Goal: Task Accomplishment & Management: Complete application form

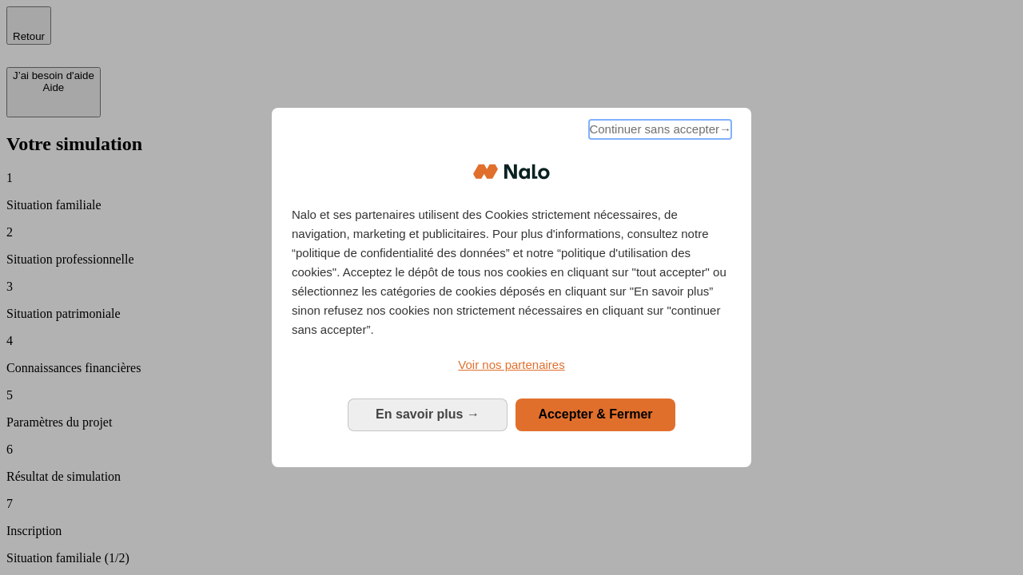
click at [659, 132] on span "Continuer sans accepter →" at bounding box center [660, 129] width 142 height 19
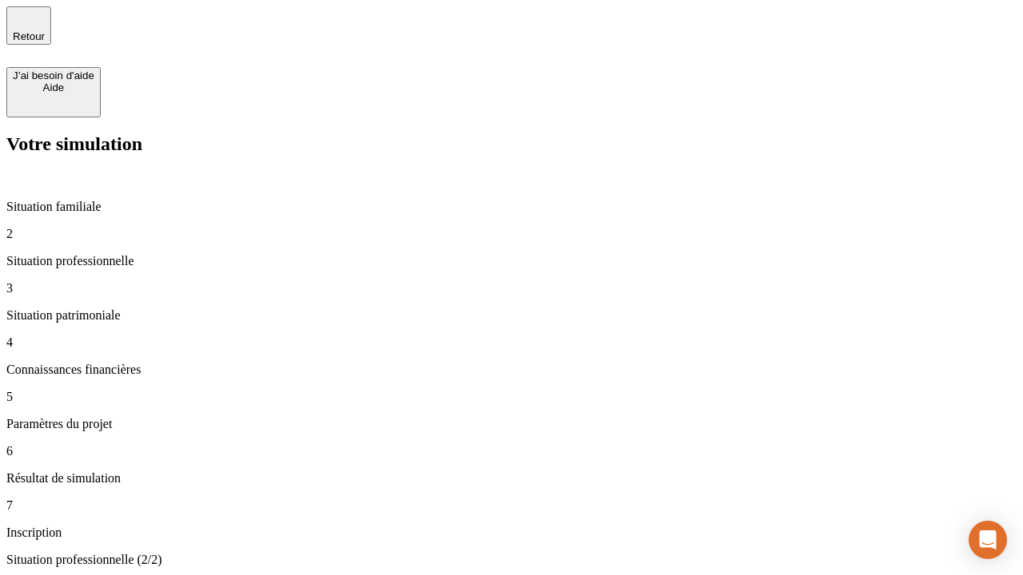
type input "30 000"
type input "40 000"
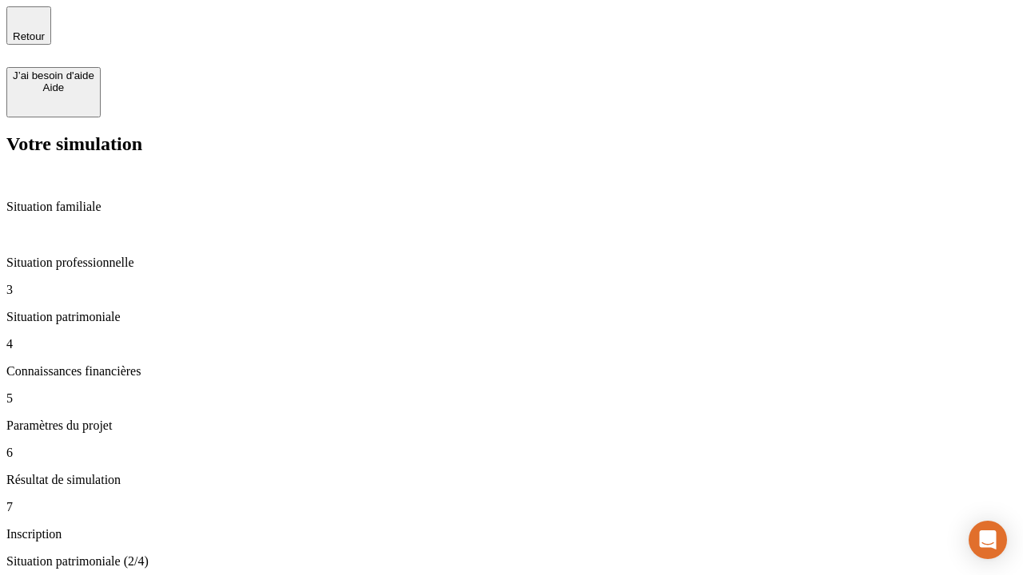
type input "1 100"
type input "20"
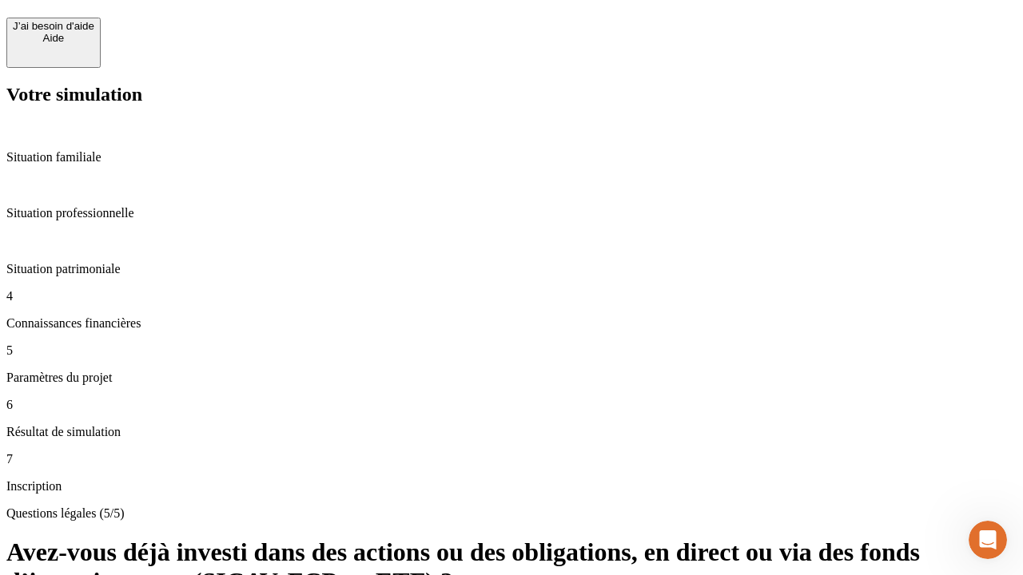
scroll to position [38, 0]
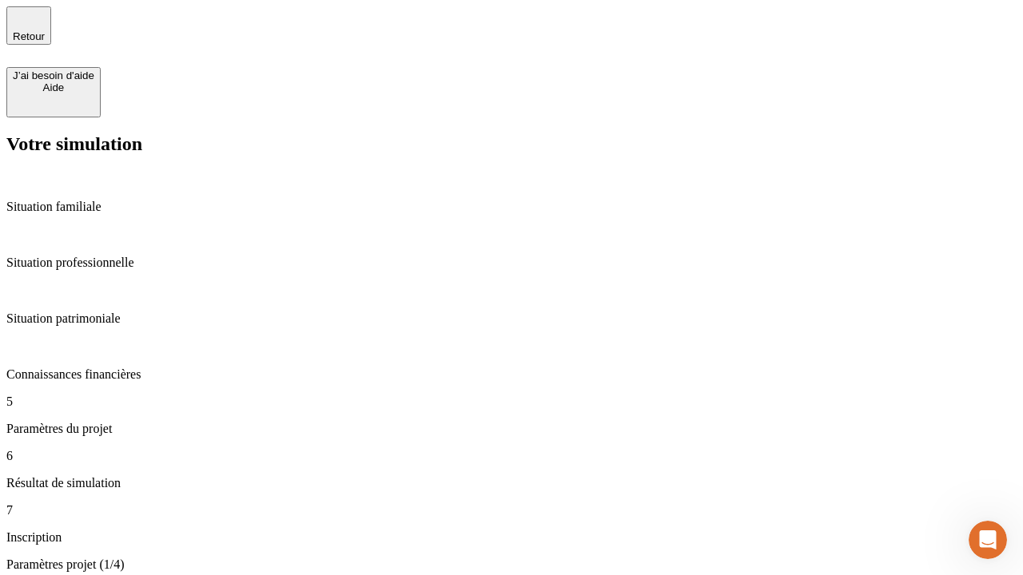
type input "40"
type input "62"
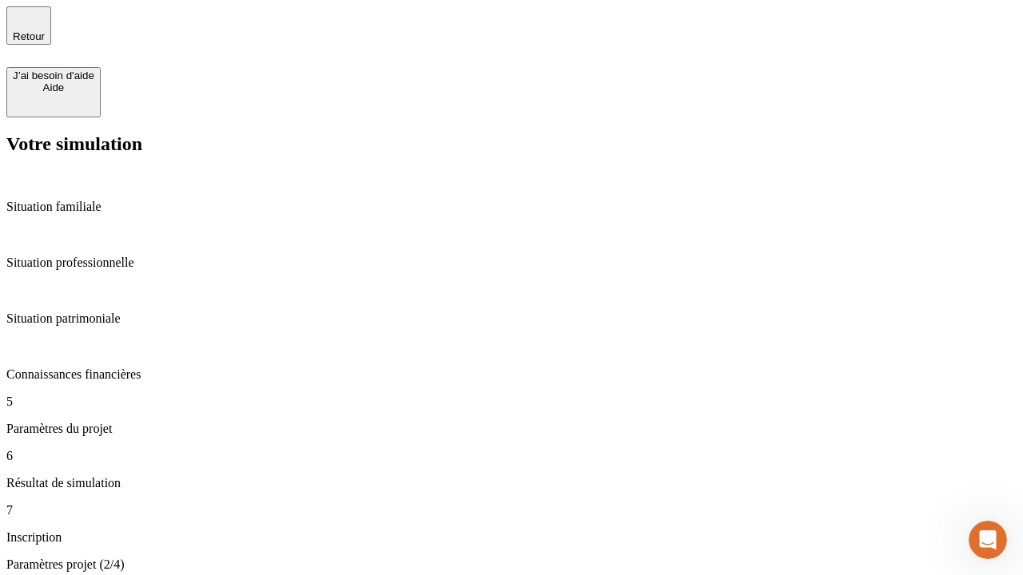
type input "50 000"
type input "640"
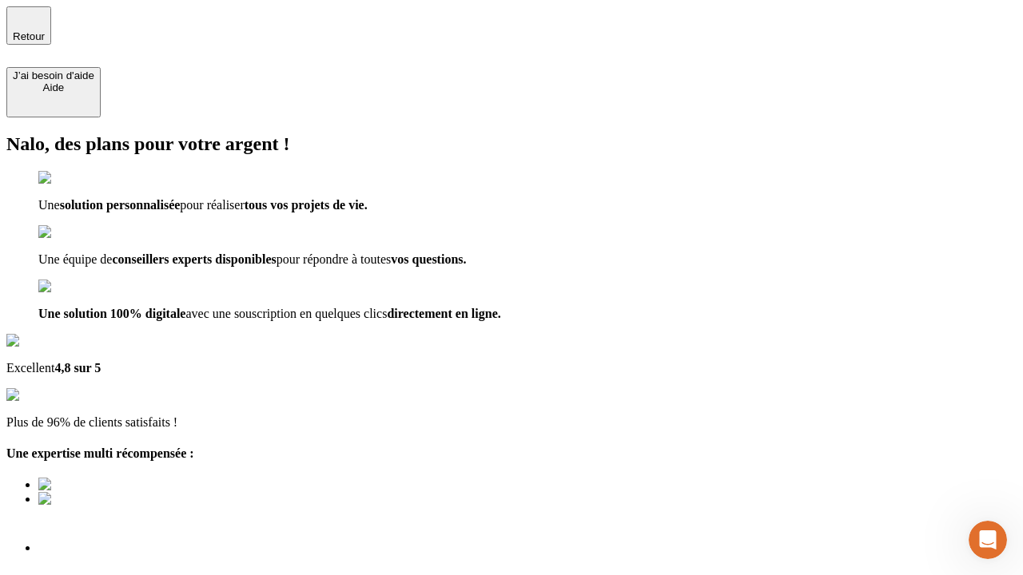
scroll to position [11, 0]
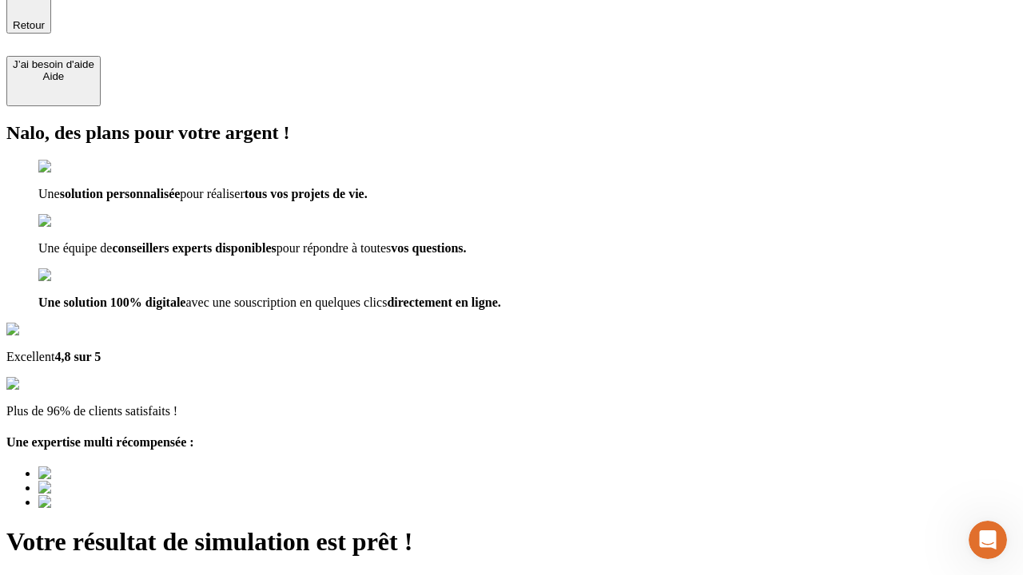
type input "[EMAIL_ADDRESS][DOMAIN_NAME]"
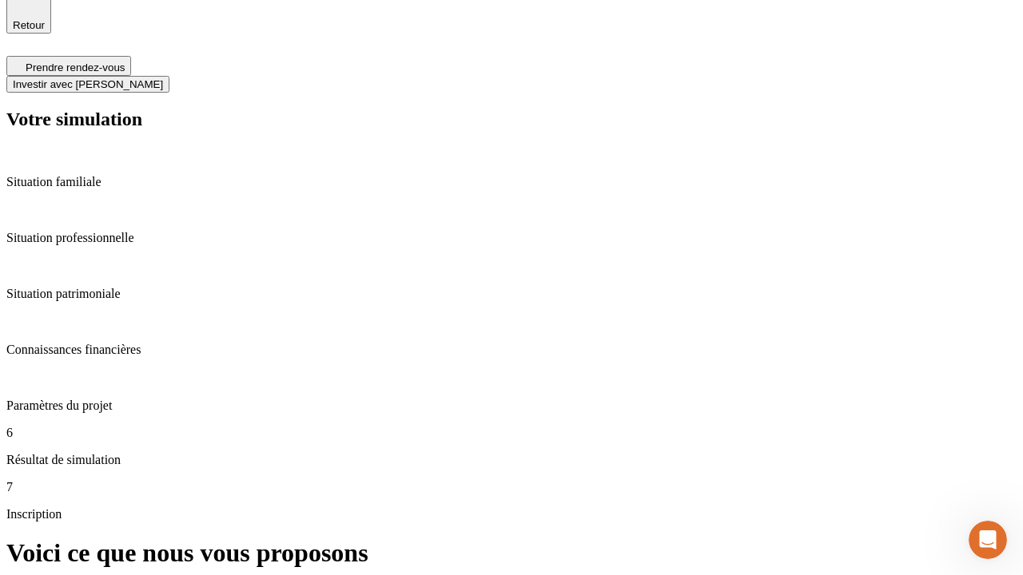
click at [163, 78] on span "Investir avec [PERSON_NAME]" at bounding box center [88, 84] width 150 height 12
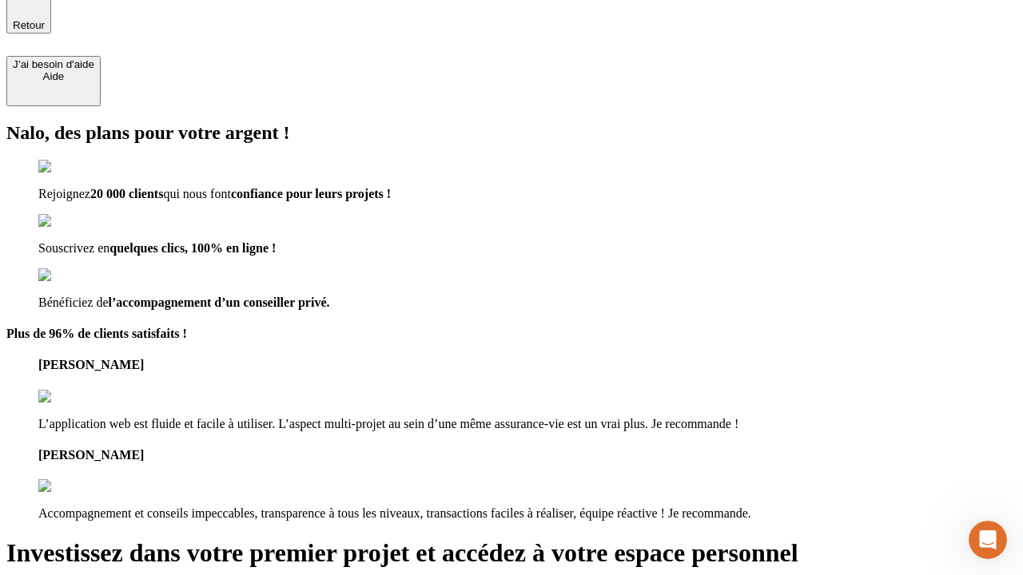
scroll to position [10, 0]
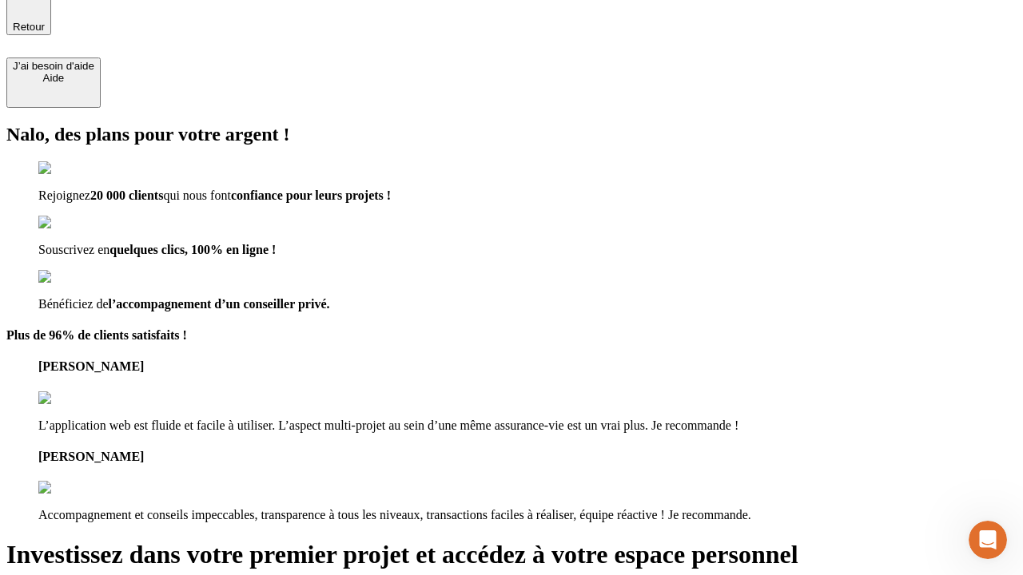
type input "[PERSON_NAME][EMAIL_ADDRESS][DOMAIN_NAME]"
